Goal: Information Seeking & Learning: Find specific fact

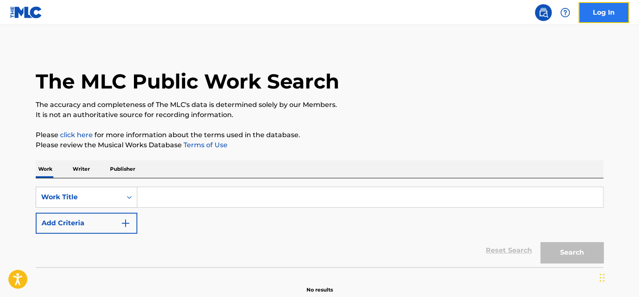
click at [590, 12] on link "Log In" at bounding box center [604, 12] width 50 height 21
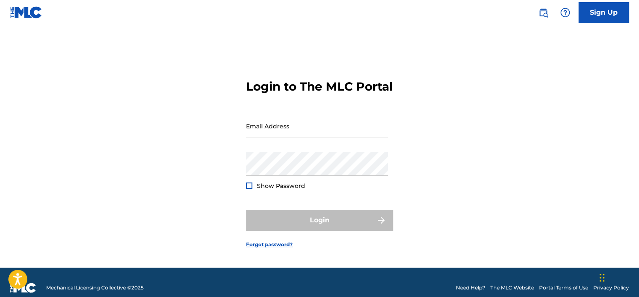
type input "[PERSON_NAME][EMAIL_ADDRESS][PERSON_NAME][DOMAIN_NAME]"
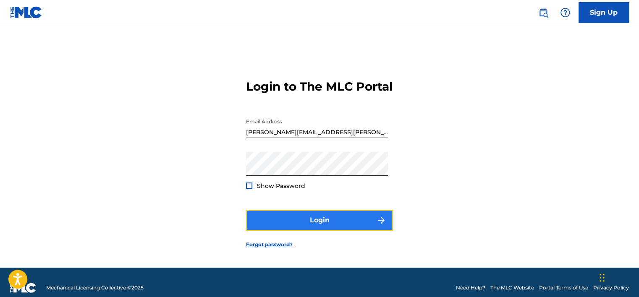
click at [279, 227] on button "Login" at bounding box center [319, 220] width 147 height 21
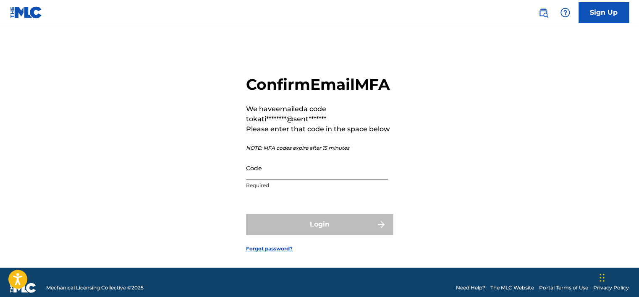
click at [265, 180] on input "Code" at bounding box center [317, 168] width 142 height 24
click at [548, 10] on link at bounding box center [543, 12] width 17 height 17
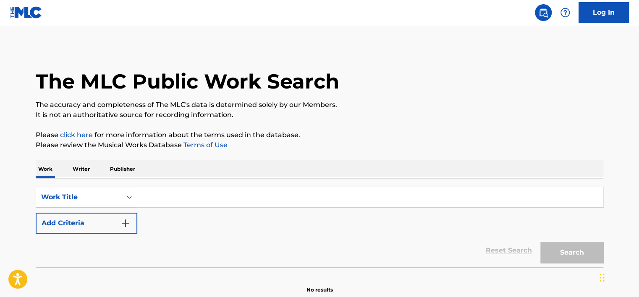
click at [178, 207] on input "Search Form" at bounding box center [370, 197] width 466 height 20
paste input "Southside Royalty Freestyle"
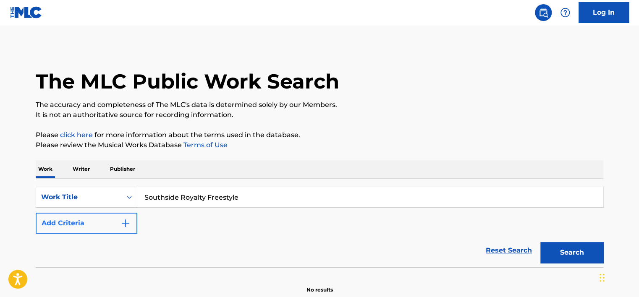
type input "Southside Royalty Freestyle"
click at [116, 219] on button "Add Criteria" at bounding box center [87, 223] width 102 height 21
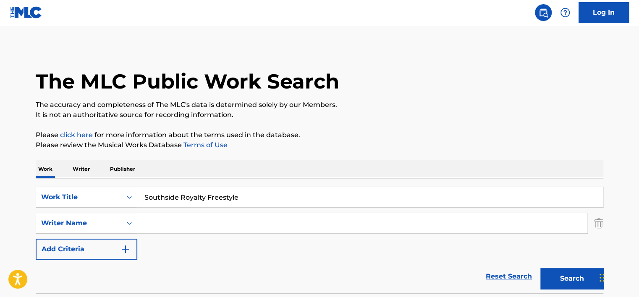
click at [144, 221] on input "Search Form" at bounding box center [362, 223] width 450 height 20
type input "[PERSON_NAME]"
click at [540, 268] on button "Search" at bounding box center [571, 278] width 63 height 21
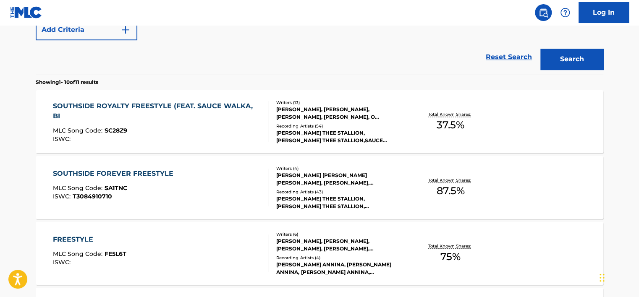
scroll to position [220, 0]
click at [170, 136] on div "ISWC :" at bounding box center [157, 139] width 209 height 6
